Goal: Check status

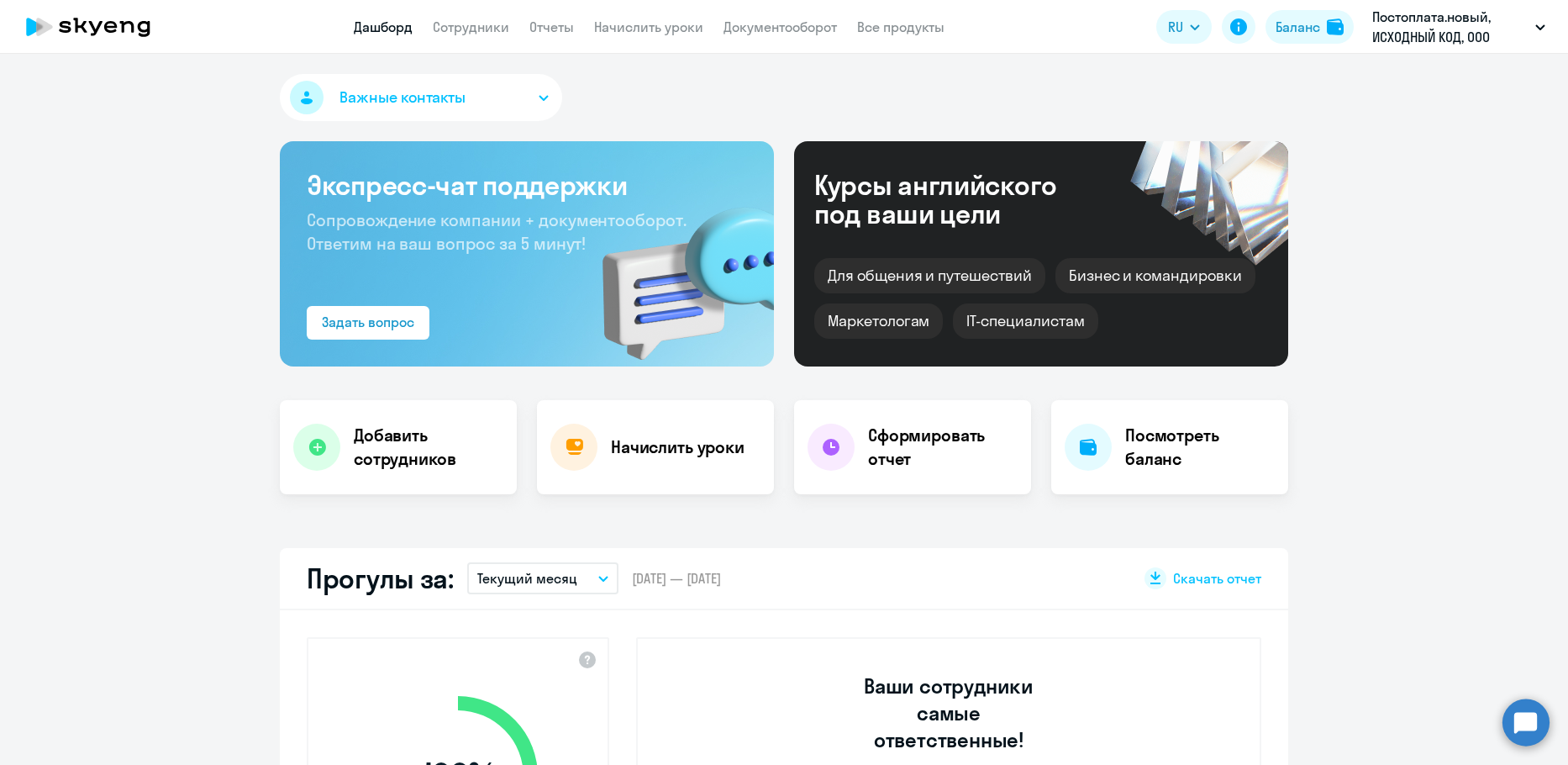
select select "30"
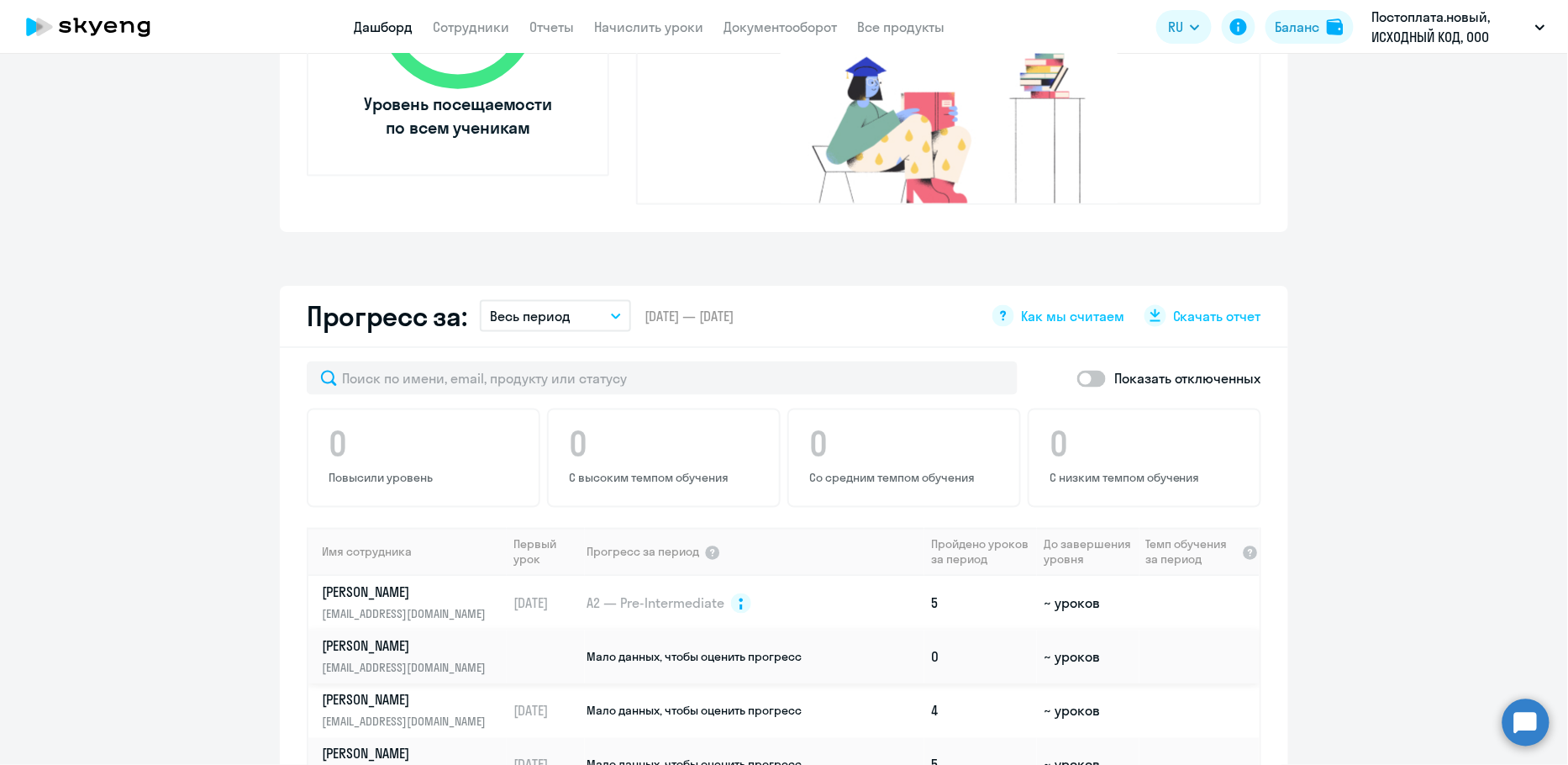
scroll to position [951, 0]
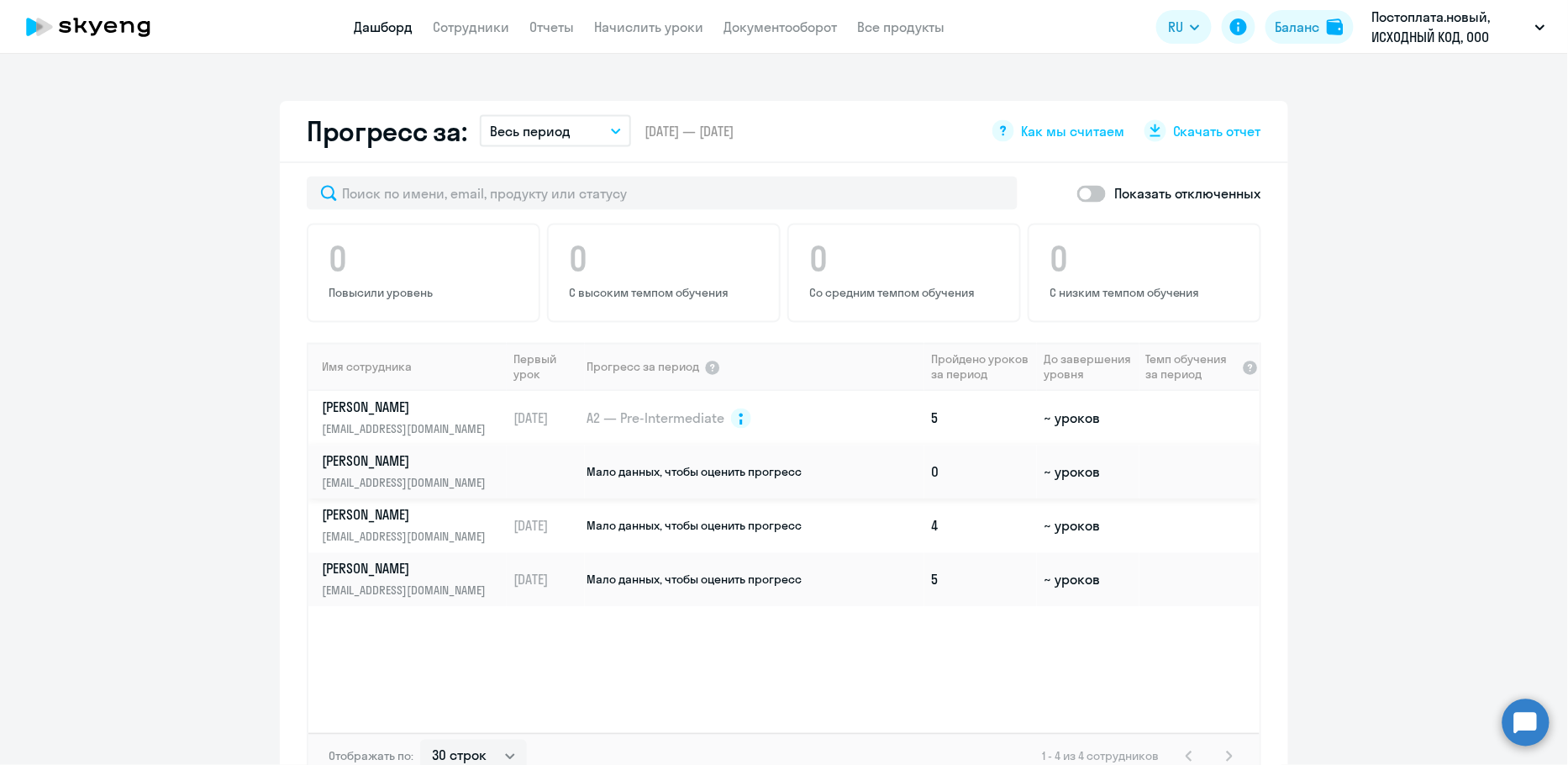
click at [633, 465] on span "Мало данных, чтобы оценить прогресс" at bounding box center [694, 472] width 215 height 15
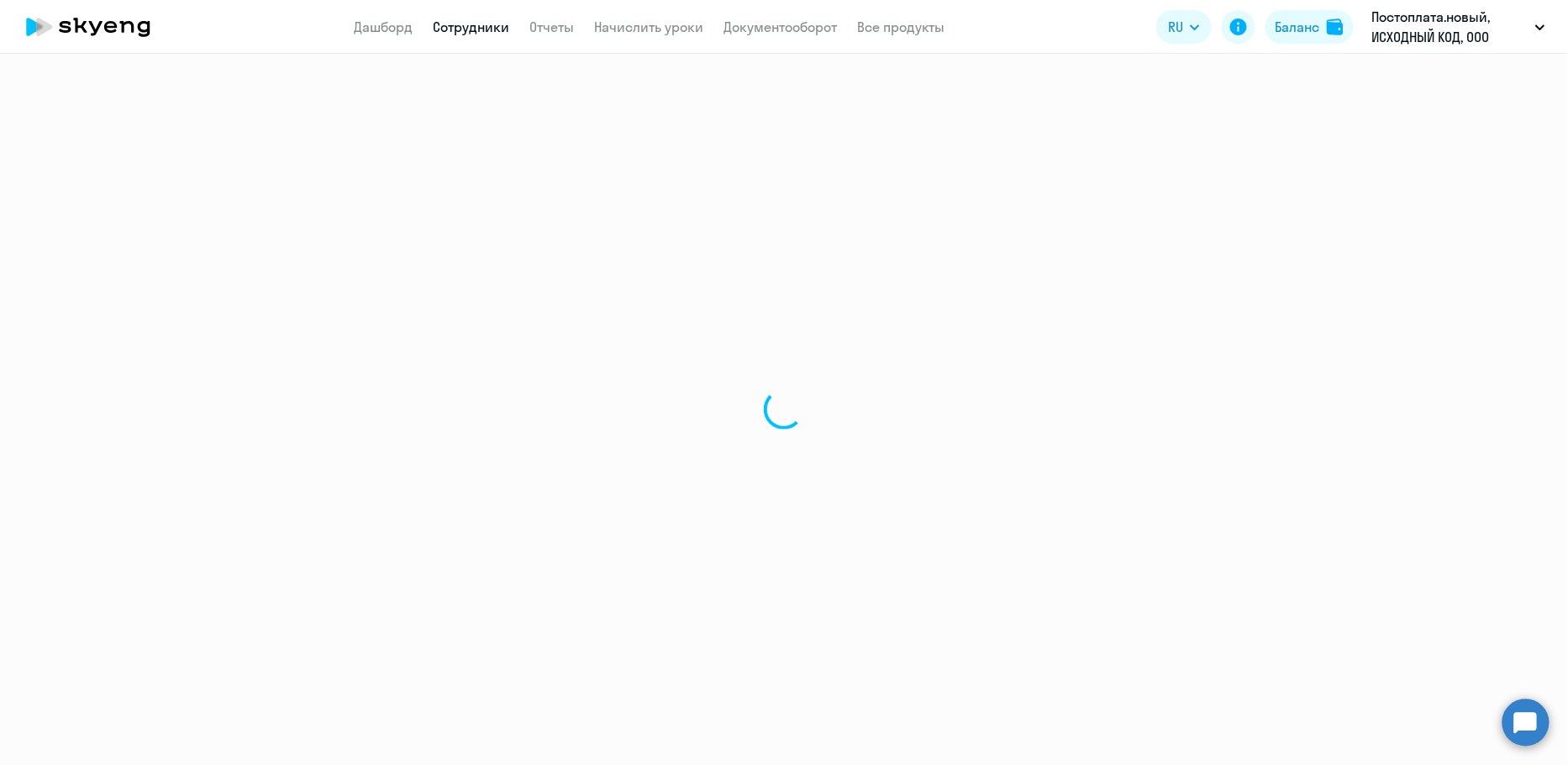
select select "english"
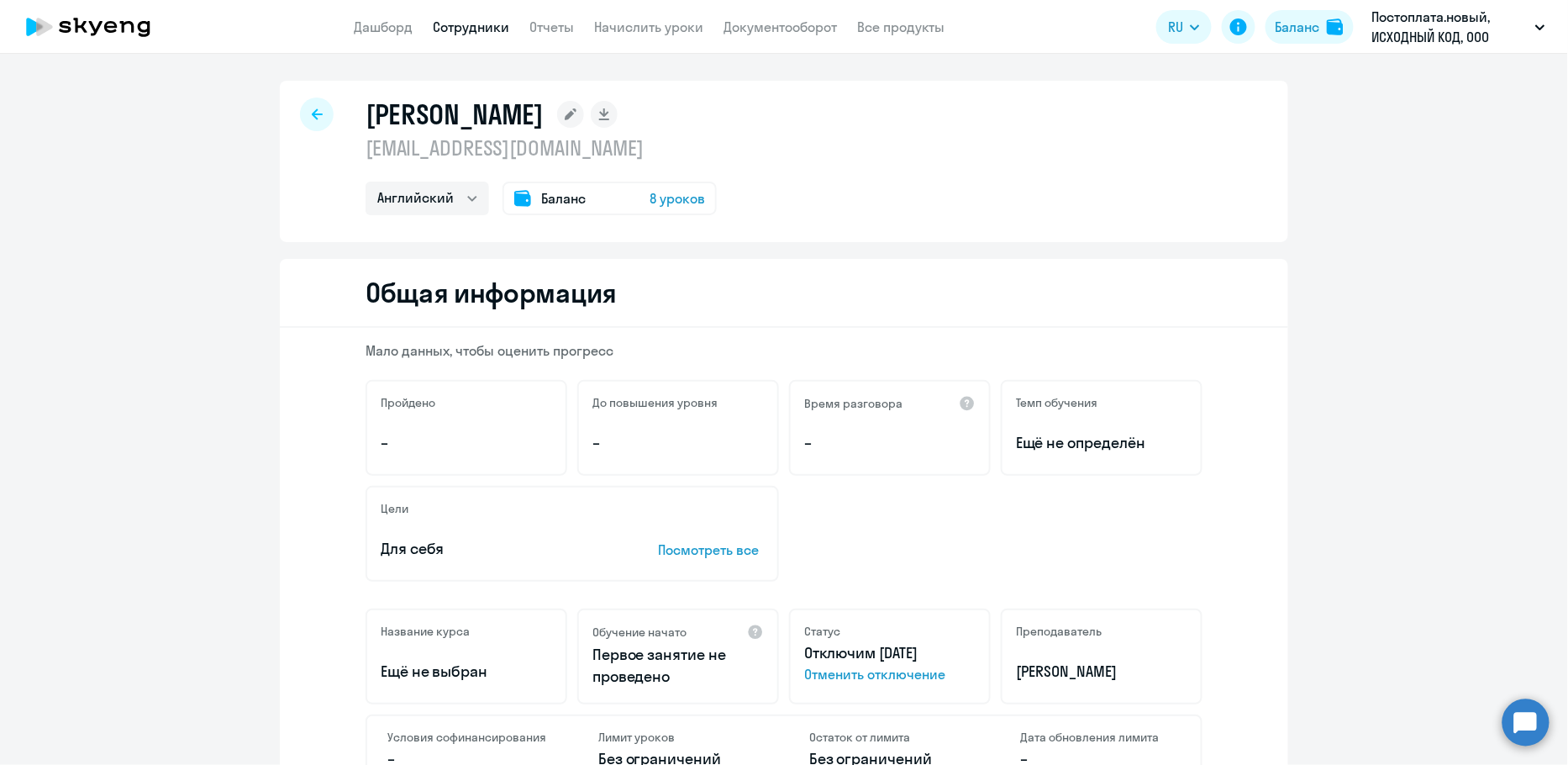
click at [318, 108] on icon at bounding box center [318, 114] width 11 height 12
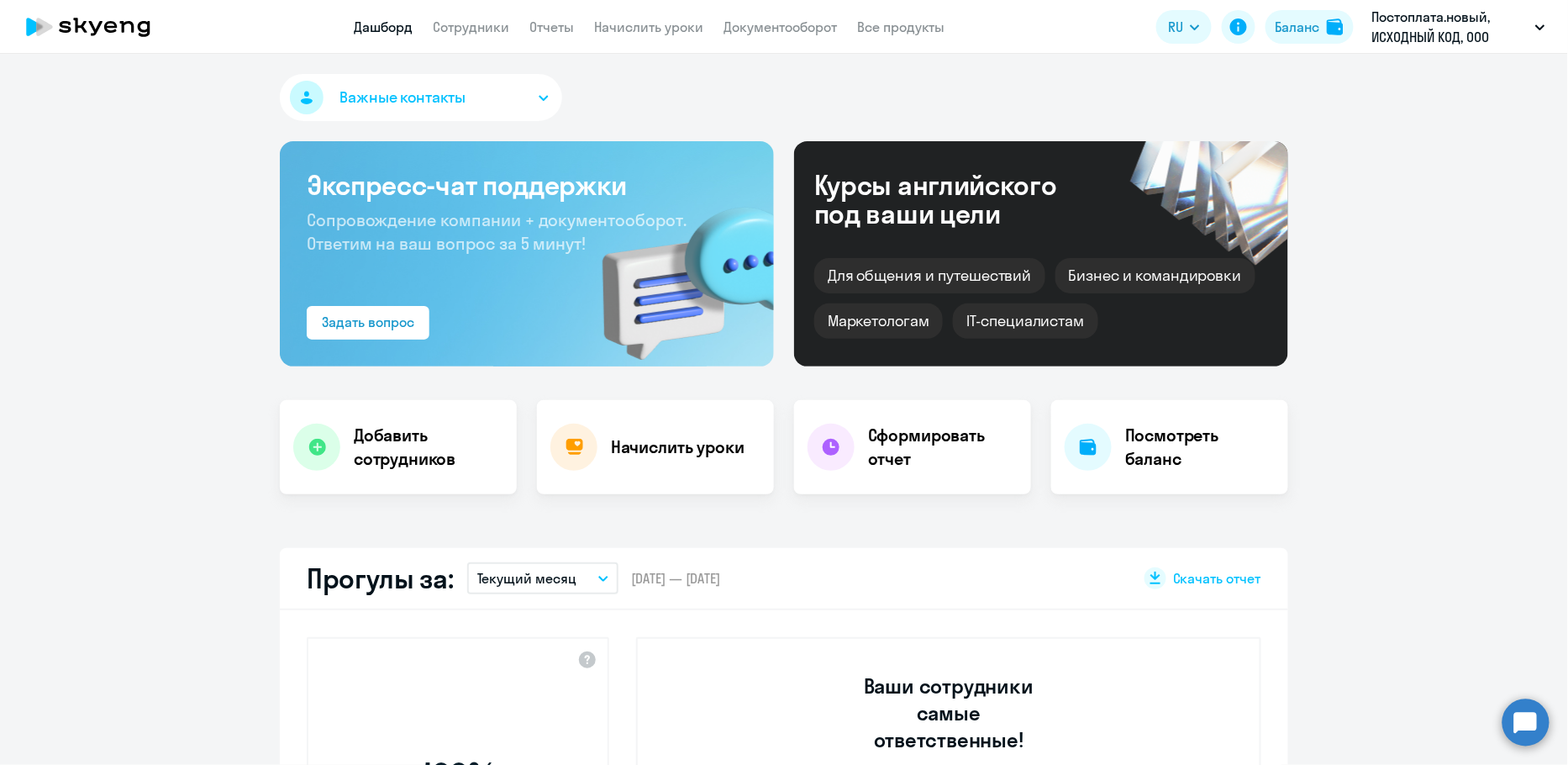
select select "30"
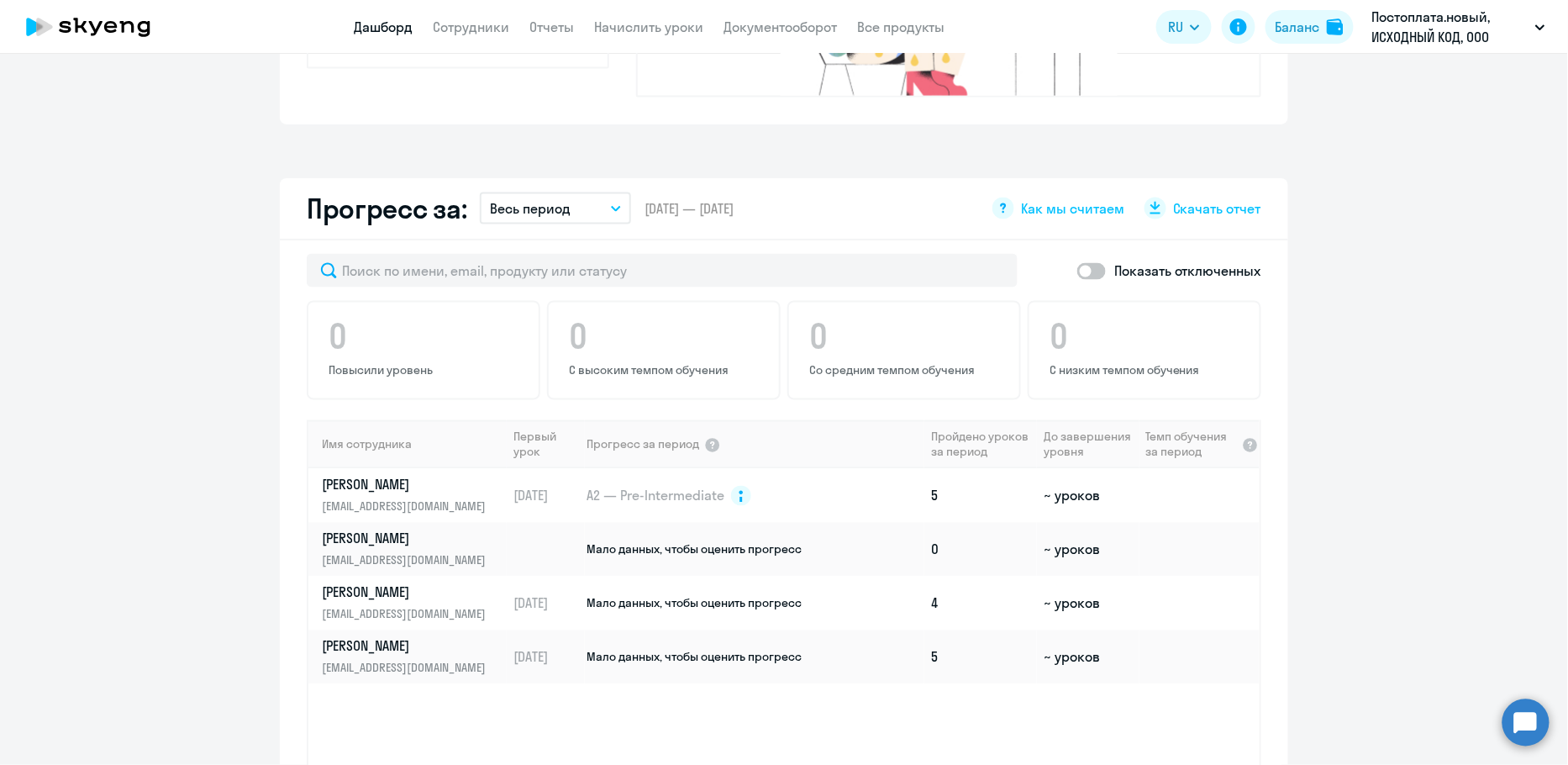
scroll to position [939, 0]
